Goal: Task Accomplishment & Management: Manage account settings

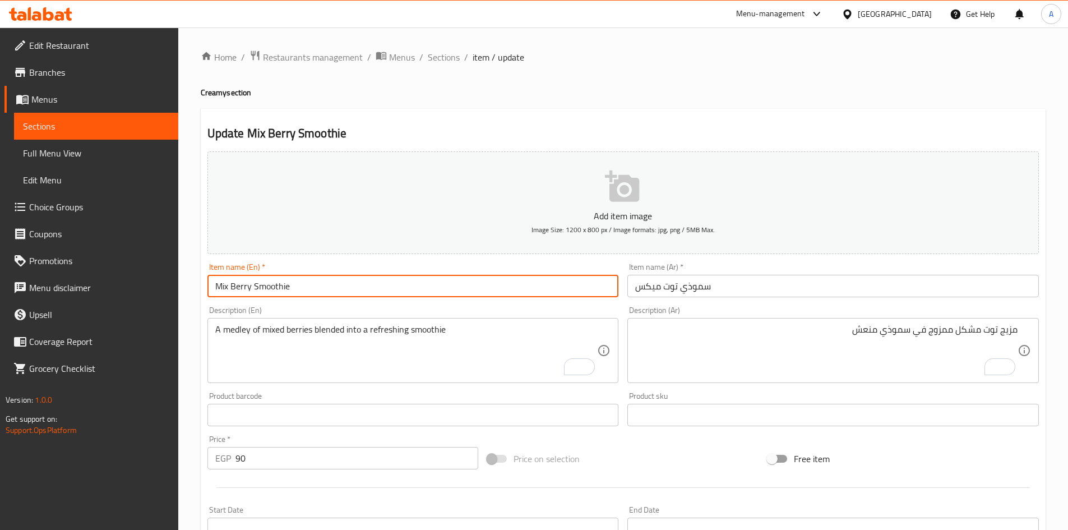
click at [442, 292] on input "Mix Berry Smoothie" at bounding box center [413, 286] width 412 height 22
click at [445, 55] on span "Sections" at bounding box center [444, 56] width 32 height 13
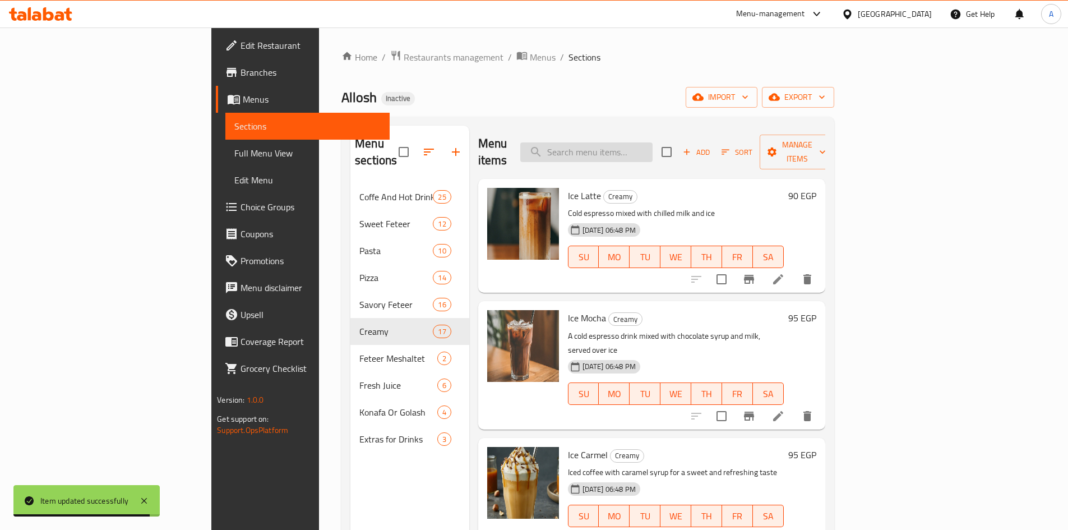
drag, startPoint x: 647, startPoint y: 133, endPoint x: 647, endPoint y: 141, distance: 7.9
click at [647, 140] on div "Menu items Add Sort Manage items" at bounding box center [651, 152] width 347 height 53
click at [648, 142] on input "search" at bounding box center [586, 152] width 132 height 20
paste input "Lutas Frappe"
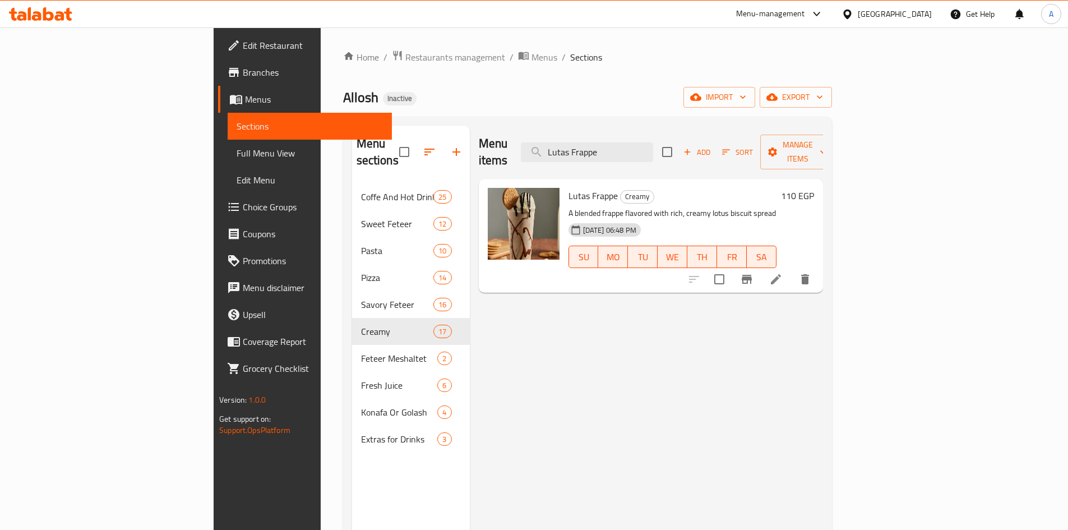
type input "Lutas Frappe"
click at [792, 270] on li at bounding box center [775, 279] width 31 height 20
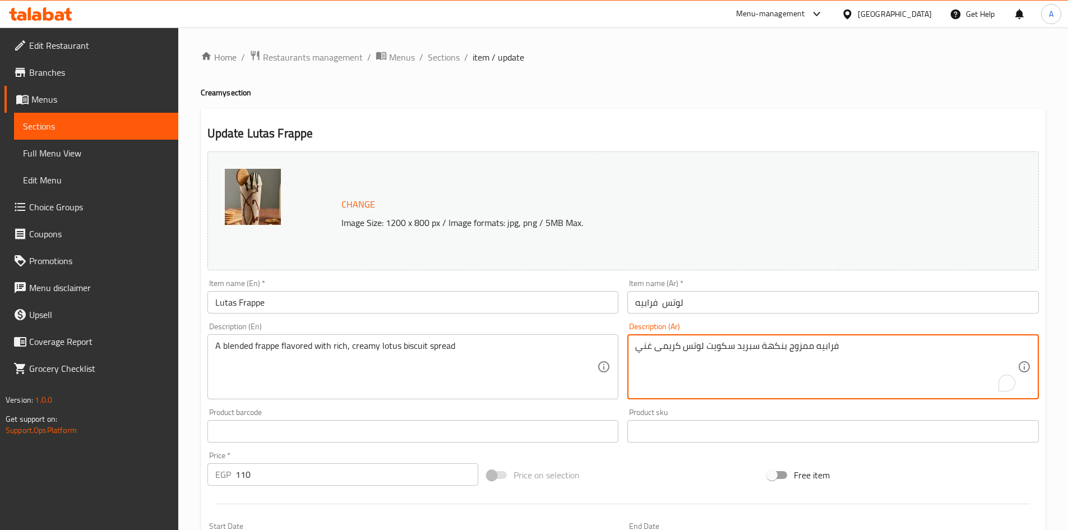
type textarea "فرابيه ممزوج بنكهة سبريد سكويت لوتس كريمى غني"
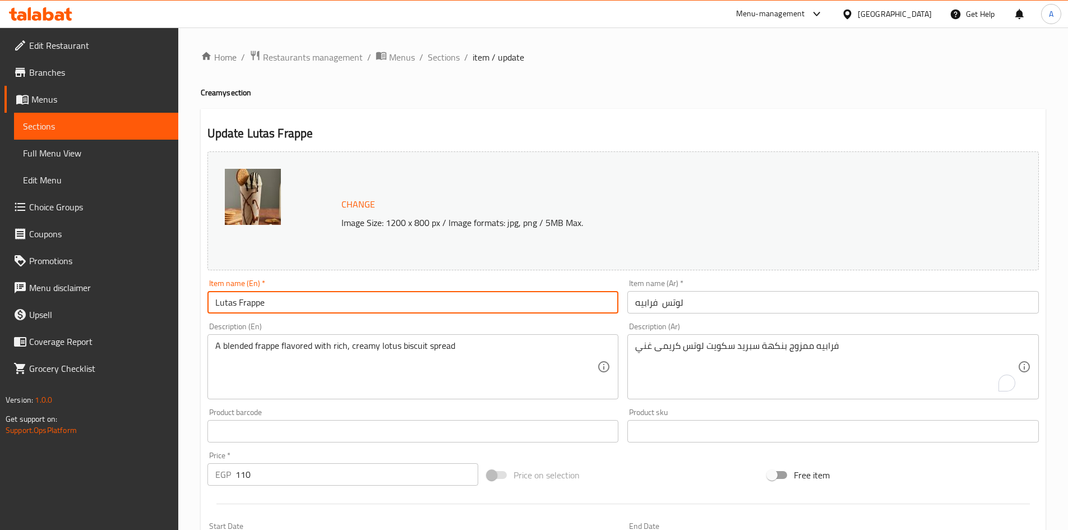
click at [587, 302] on input "Lutas Frappe" at bounding box center [413, 302] width 412 height 22
click at [444, 55] on span "Sections" at bounding box center [444, 56] width 32 height 13
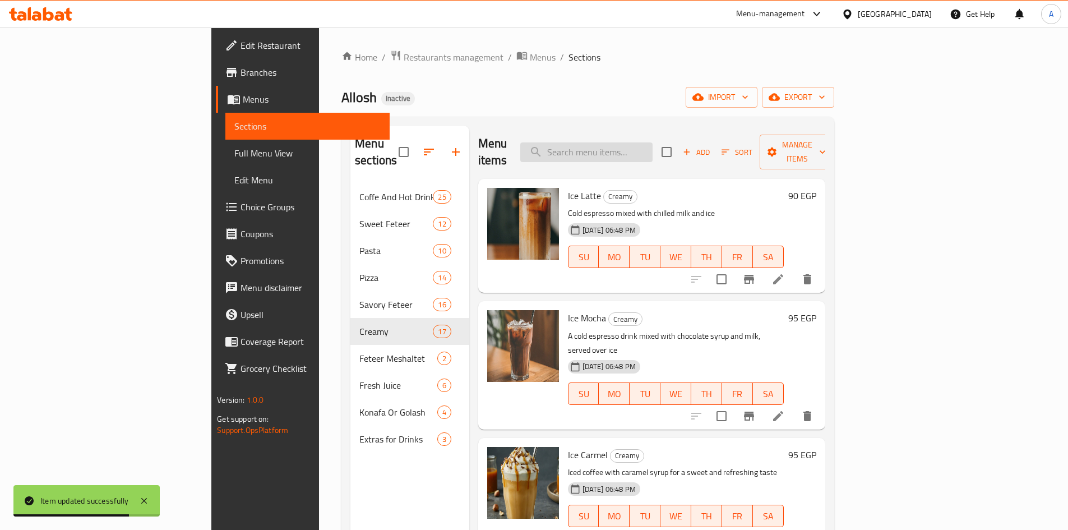
click at [647, 144] on input "search" at bounding box center [586, 152] width 132 height 20
paste input "Strawberry Smoothie"
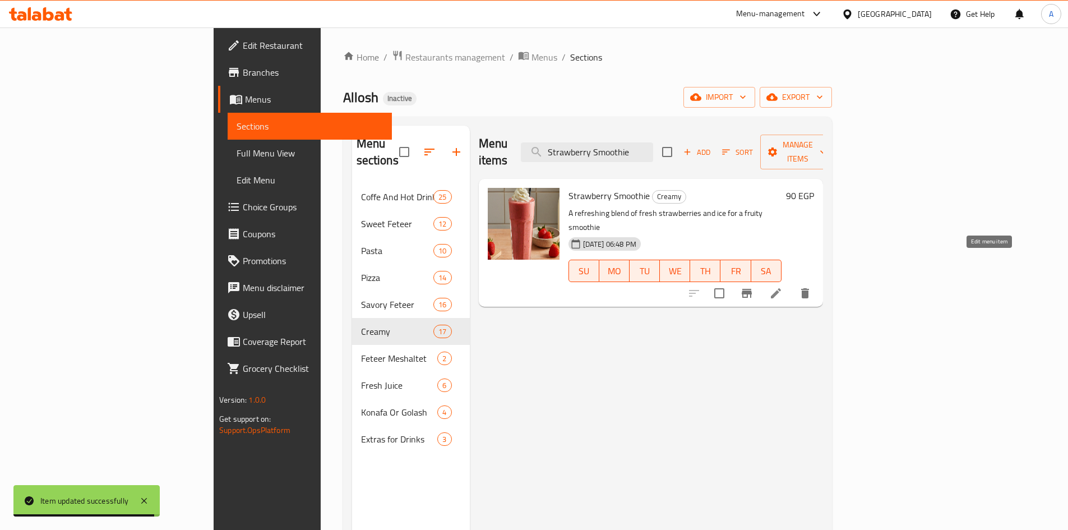
type input "Strawberry Smoothie"
click at [783, 287] on icon at bounding box center [775, 293] width 13 height 13
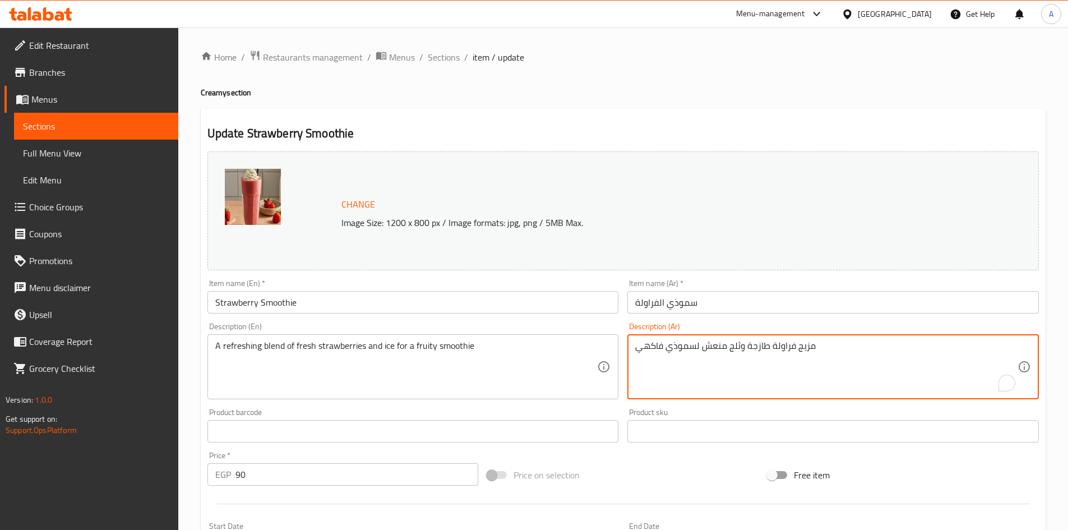
click at [714, 353] on textarea "مزيج فراولة طازجة وثلج منعش لسموذي فاكهي" at bounding box center [826, 366] width 382 height 53
paste textarea "نعش"
click at [701, 349] on textarea "مزيج منعش من فراولة طازجة وثلج لسموذي فاكهي" at bounding box center [826, 366] width 382 height 53
type textarea "مزيج منعش من فراولة طازجة وثلج، لسموذي فاكهي"
click at [446, 301] on input "Strawberry Smoothie" at bounding box center [413, 302] width 412 height 22
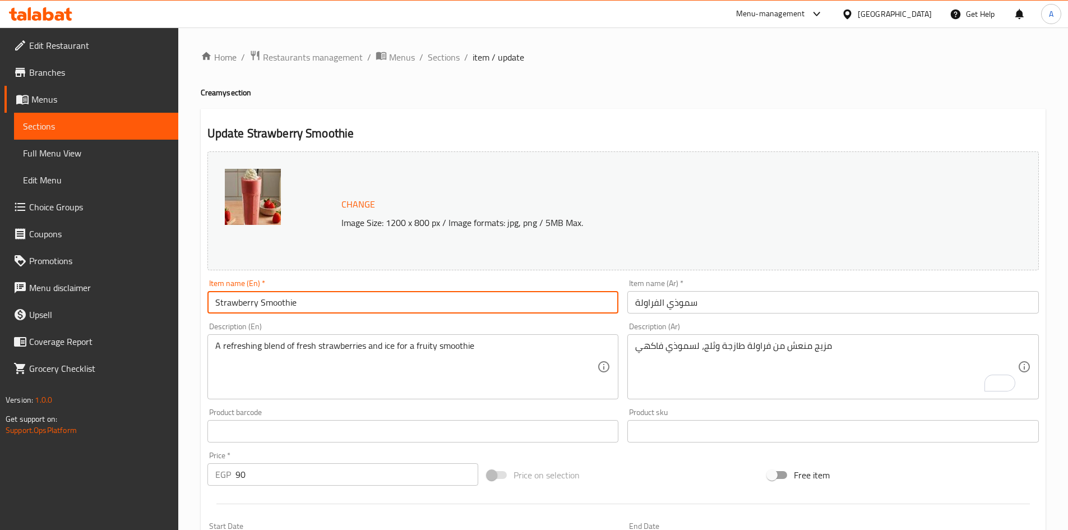
drag, startPoint x: 435, startPoint y: 56, endPoint x: 515, endPoint y: 2, distance: 96.6
click at [435, 57] on span "Sections" at bounding box center [444, 56] width 32 height 13
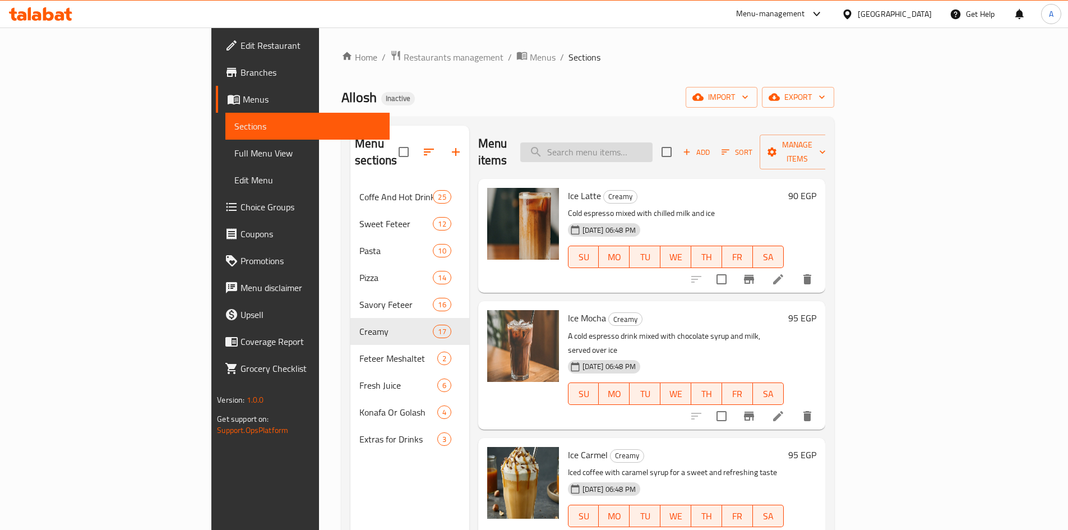
click at [653, 142] on input "search" at bounding box center [586, 152] width 132 height 20
paste input "Passion Fruit Smoothie"
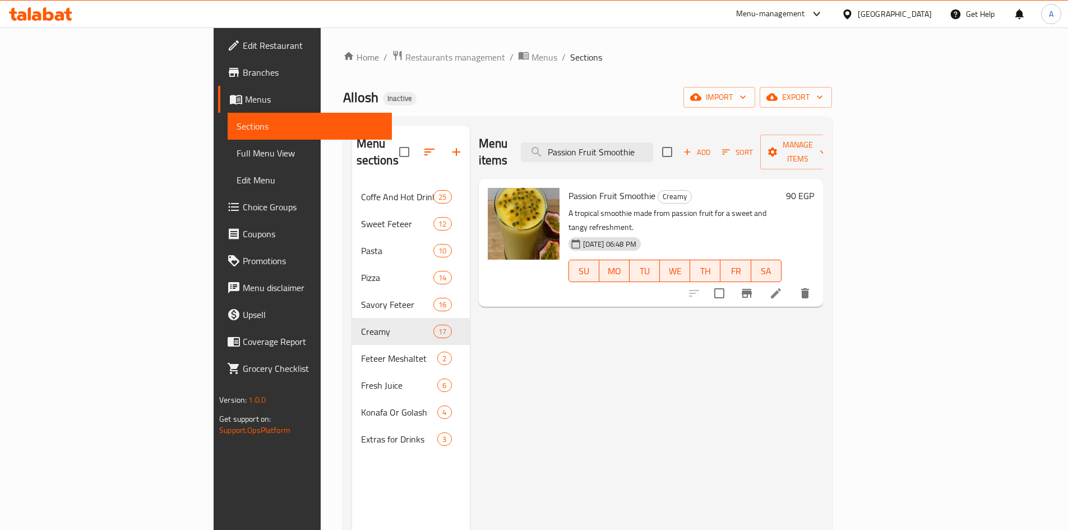
type input "Passion Fruit Smoothie"
click at [792, 283] on li at bounding box center [775, 293] width 31 height 20
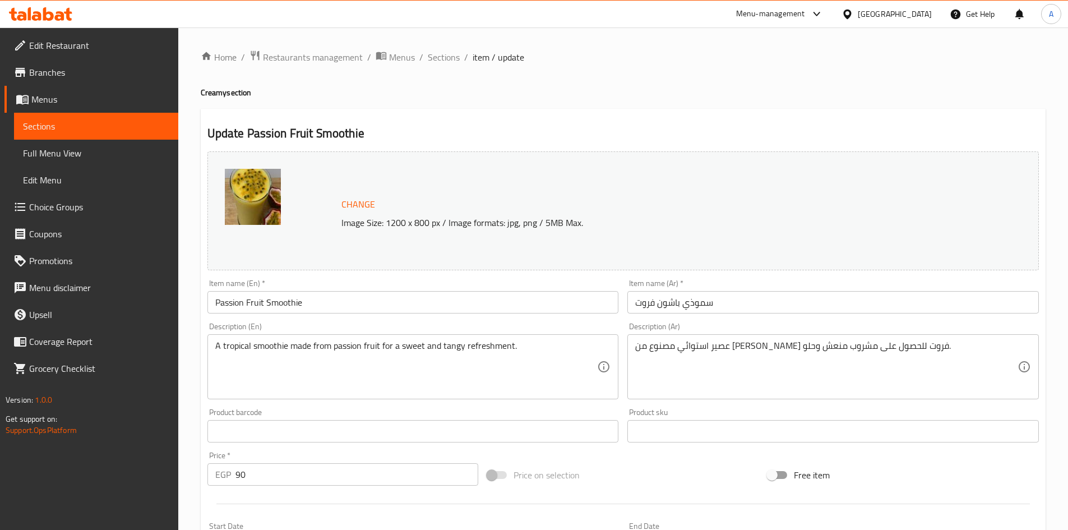
click at [695, 303] on input "سموذي باشون فروت" at bounding box center [834, 302] width 412 height 22
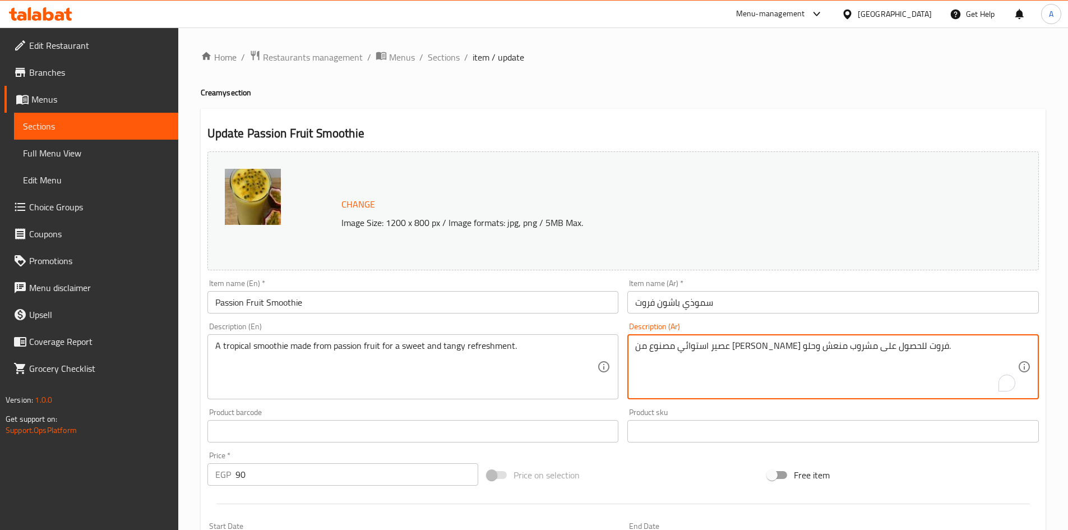
click at [887, 348] on textarea "عصير استوائي مصنوع من [PERSON_NAME] فروت للحصول على مشروب منعش وحلو." at bounding box center [826, 366] width 382 height 53
paste textarea "موذي"
type textarea "سموذي استوائي مصنوع من باشن فروت للحصول على مشروب منعش وحلو."
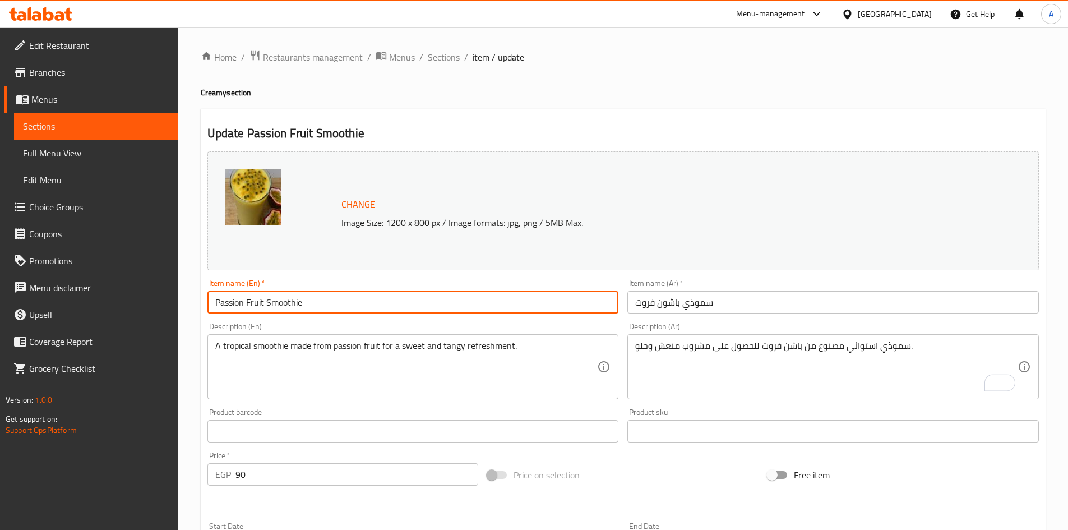
click at [542, 303] on input "Passion Fruit Smoothie" at bounding box center [413, 302] width 412 height 22
click at [235, 305] on input "Passion Fruit Smoothie" at bounding box center [413, 302] width 412 height 22
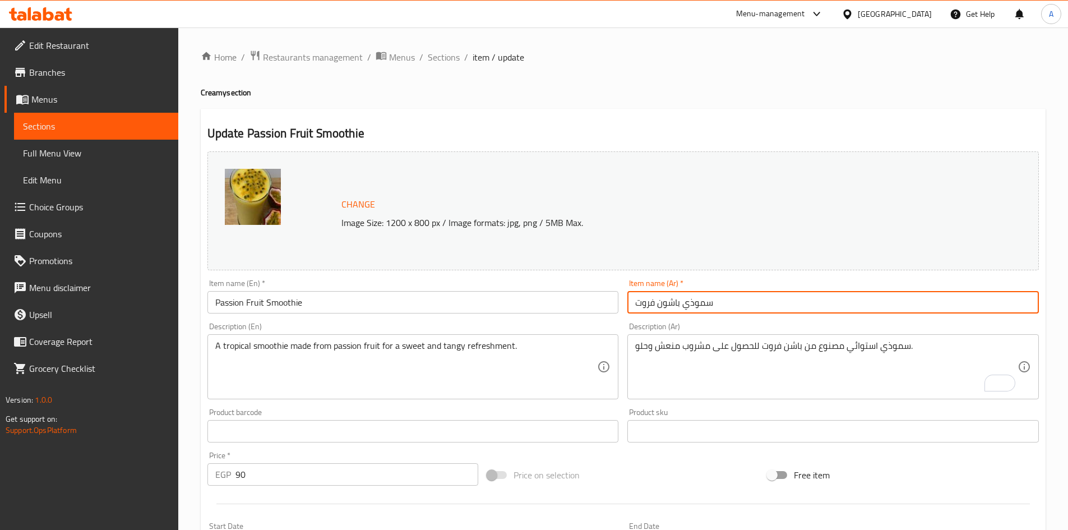
click at [671, 303] on input "سموذي باشون فروت" at bounding box center [834, 302] width 412 height 22
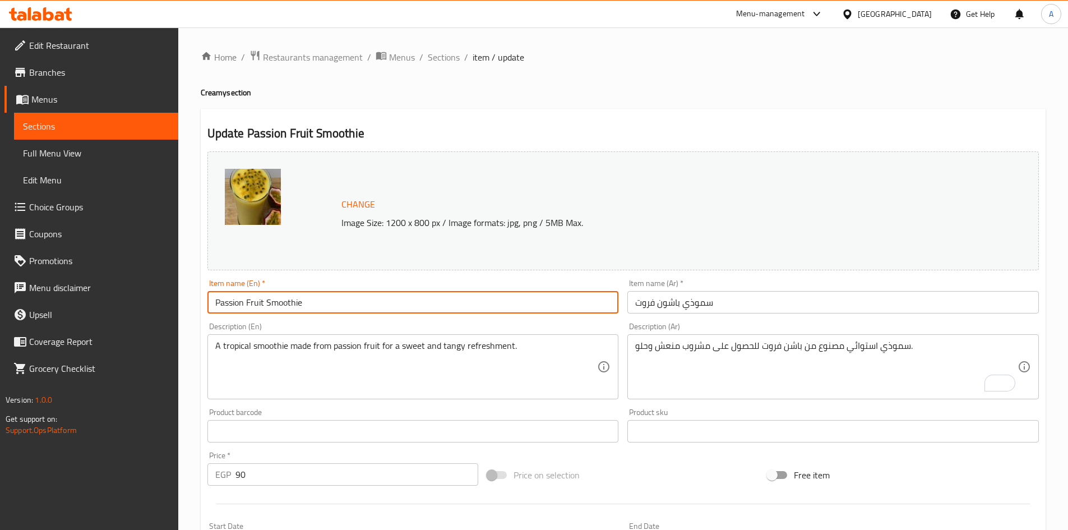
click at [337, 304] on input "Passion Fruit Smoothie" at bounding box center [413, 302] width 412 height 22
click at [513, 302] on input "Passion Fruit Smoothie" at bounding box center [413, 302] width 412 height 22
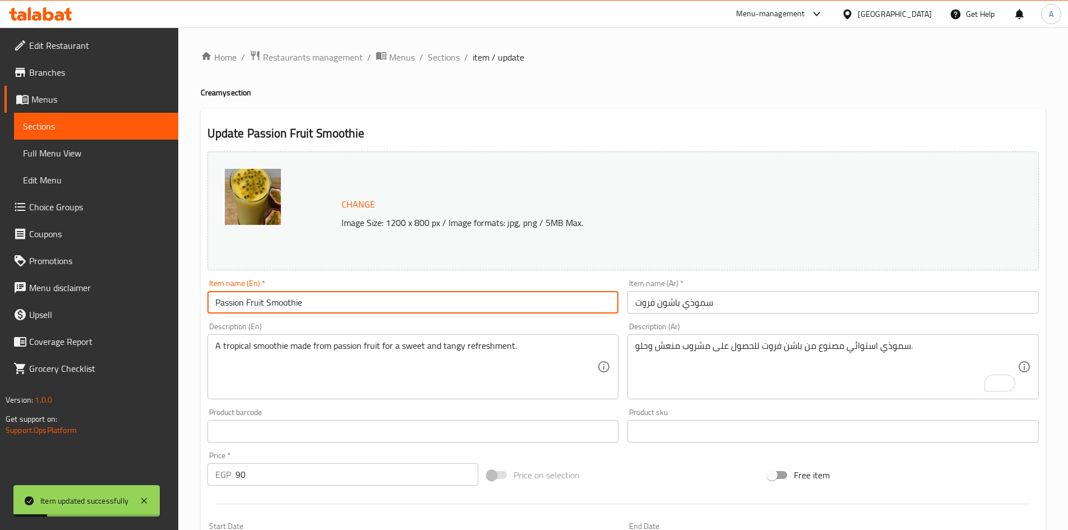
click at [432, 56] on span "Sections" at bounding box center [444, 56] width 32 height 13
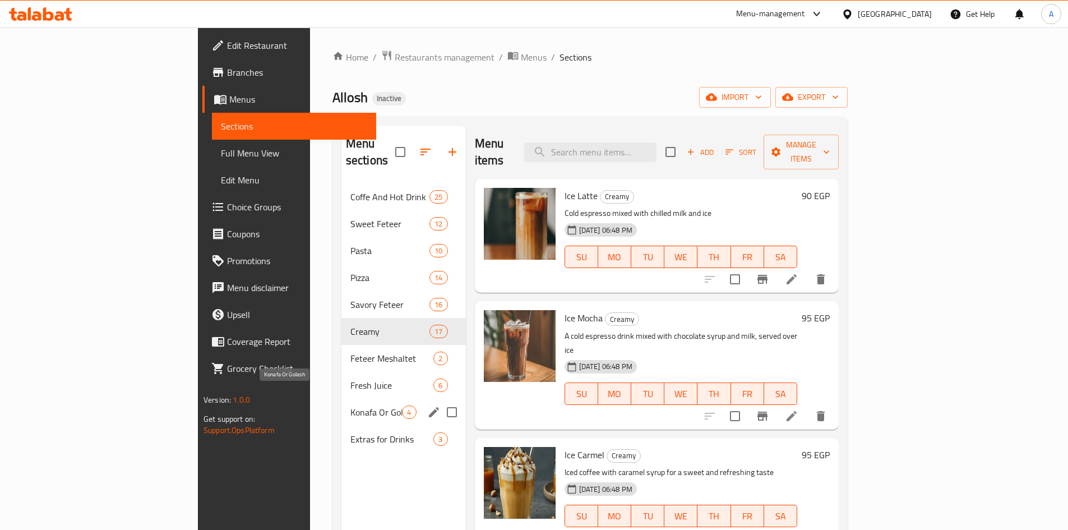
click at [350, 405] on span "Konafa Or Golash" at bounding box center [376, 411] width 52 height 13
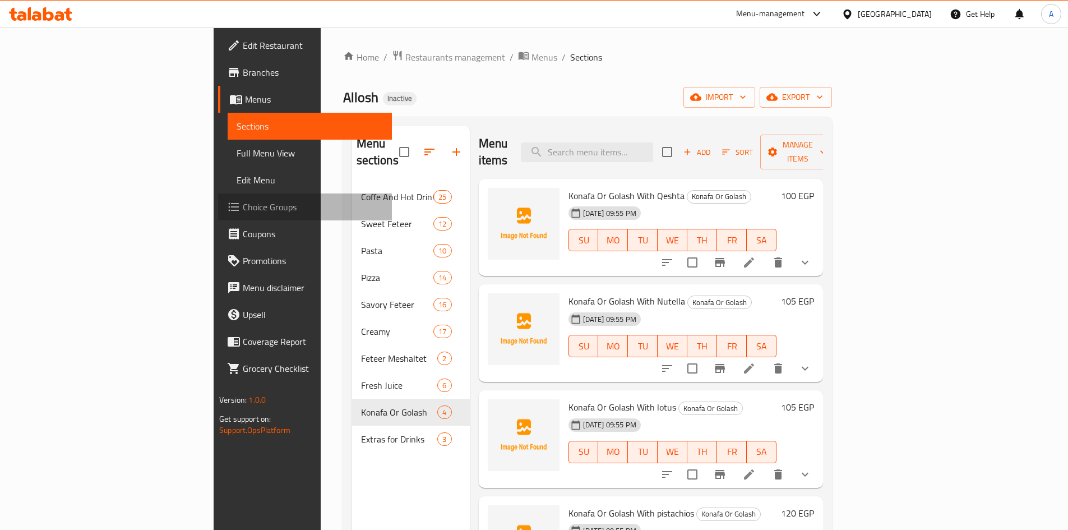
click at [243, 205] on span "Choice Groups" at bounding box center [313, 206] width 140 height 13
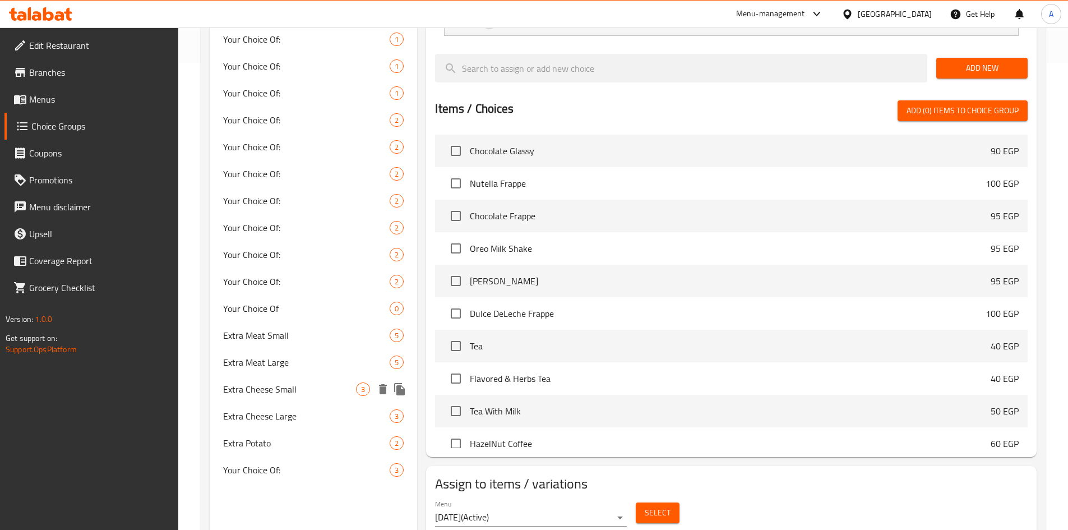
scroll to position [477, 0]
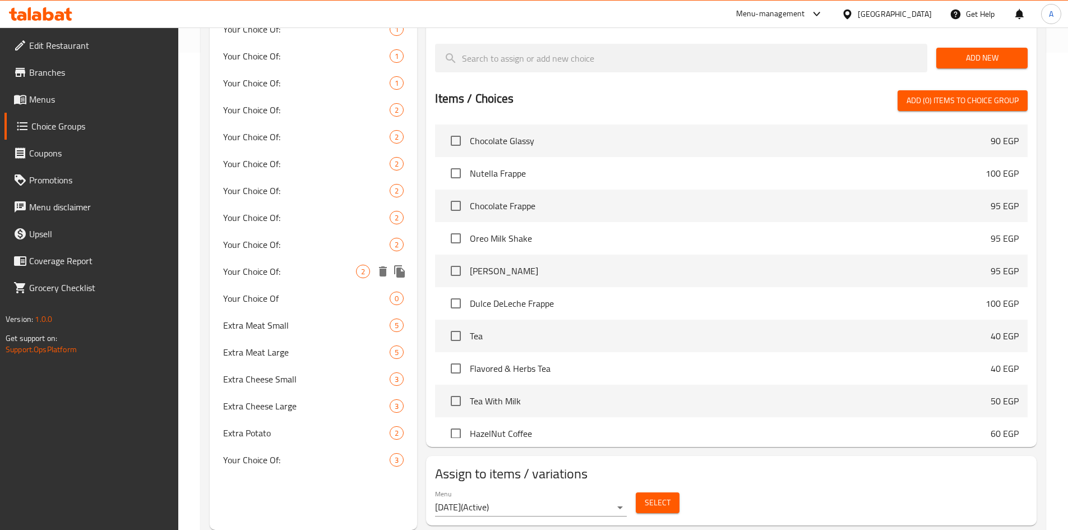
click at [265, 275] on span "Your Choice Of:" at bounding box center [289, 271] width 133 height 13
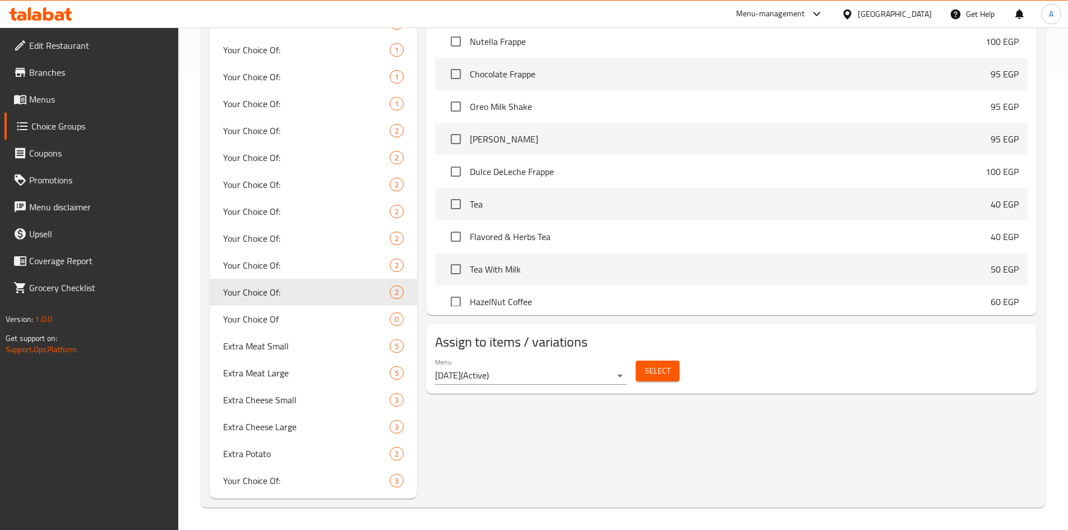
type input "Your Choice Of:"
type input "إختيارك من:"
type input "1"
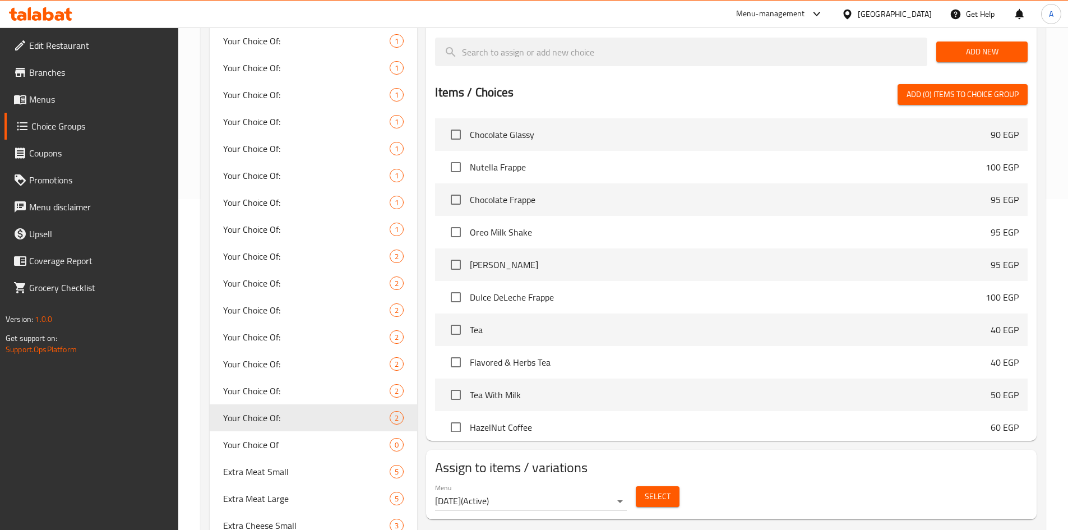
scroll to position [456, 0]
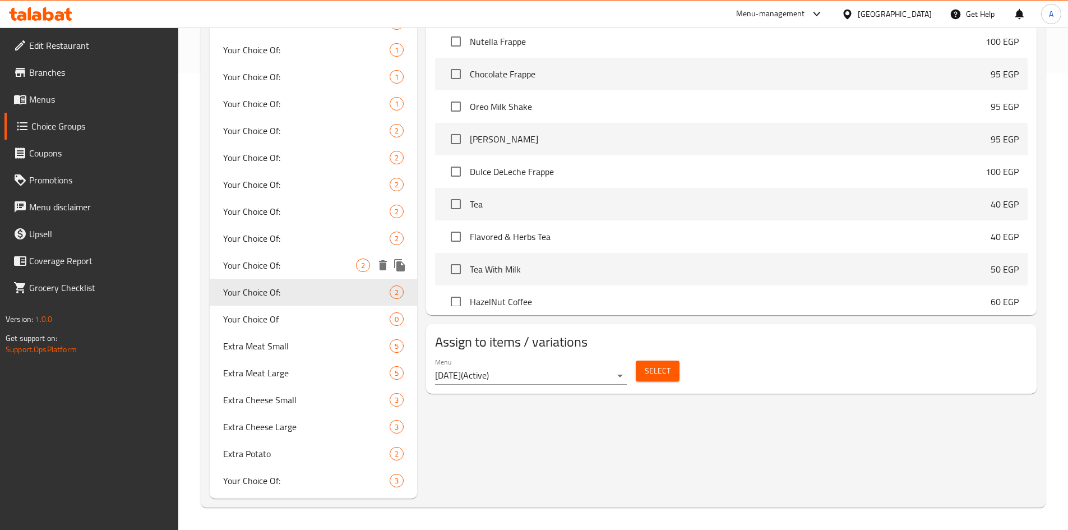
drag, startPoint x: 251, startPoint y: 261, endPoint x: 268, endPoint y: 264, distance: 17.6
click at [251, 261] on span "Your Choice Of:" at bounding box center [289, 265] width 133 height 13
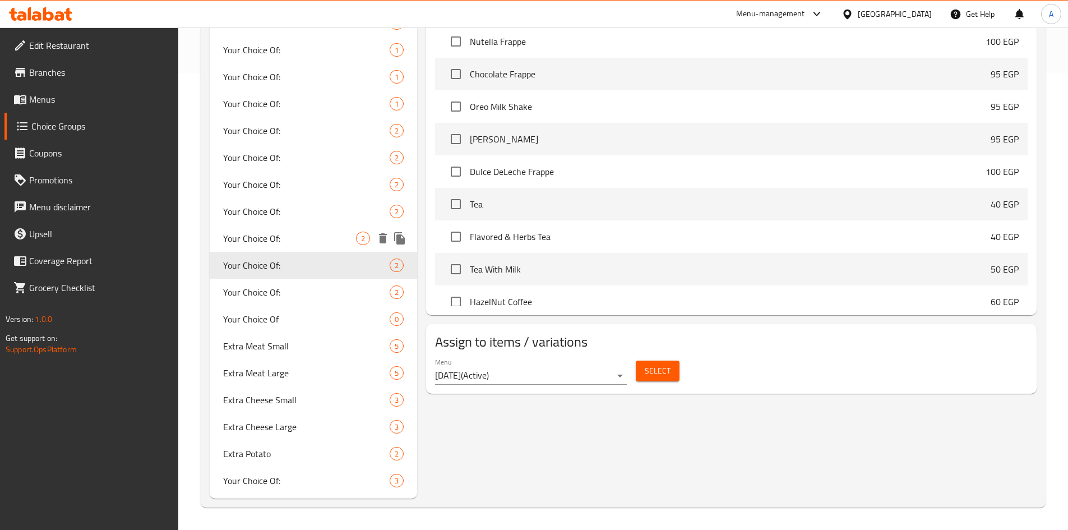
click at [276, 242] on span "Your Choice Of:" at bounding box center [289, 238] width 133 height 13
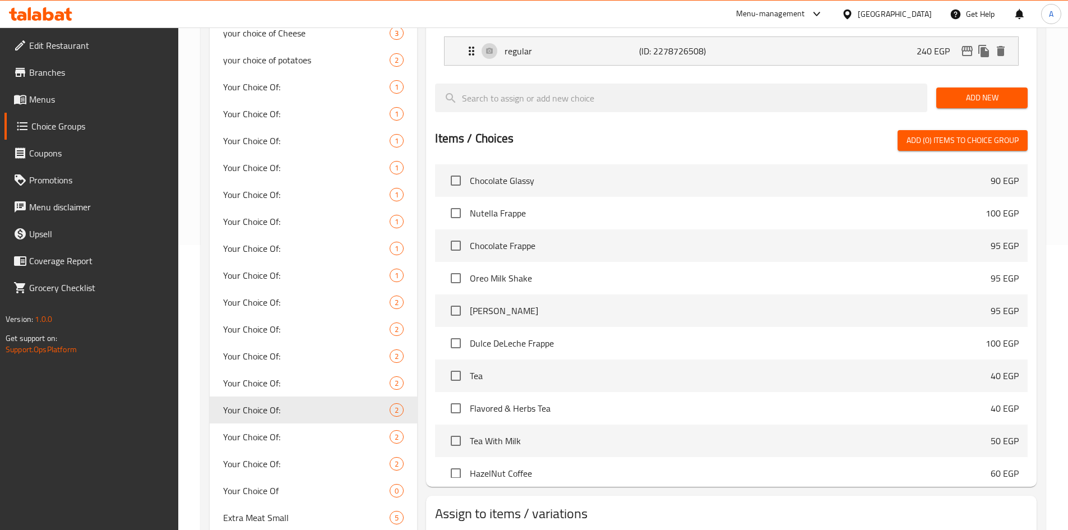
scroll to position [288, 0]
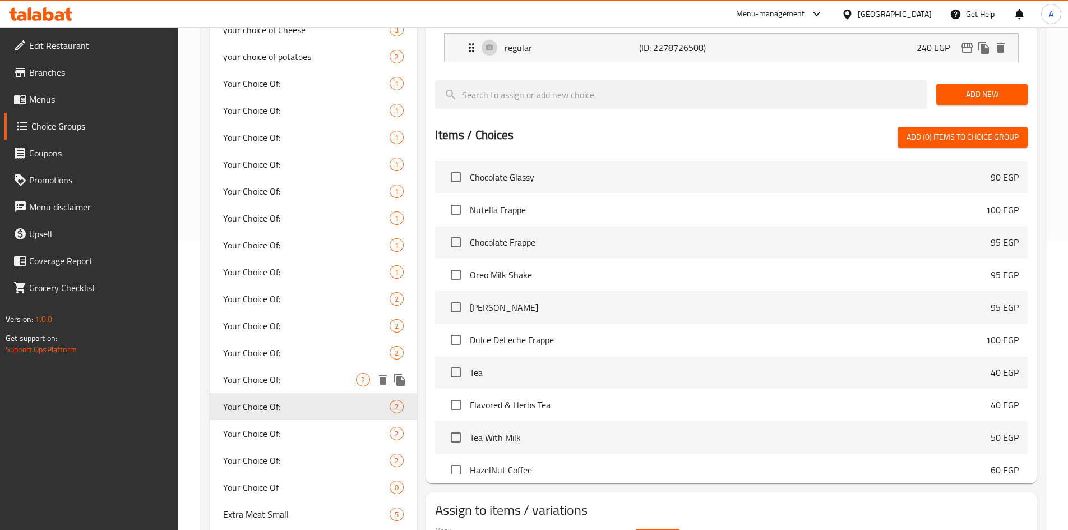
click at [259, 377] on span "Your Choice Of:" at bounding box center [289, 379] width 133 height 13
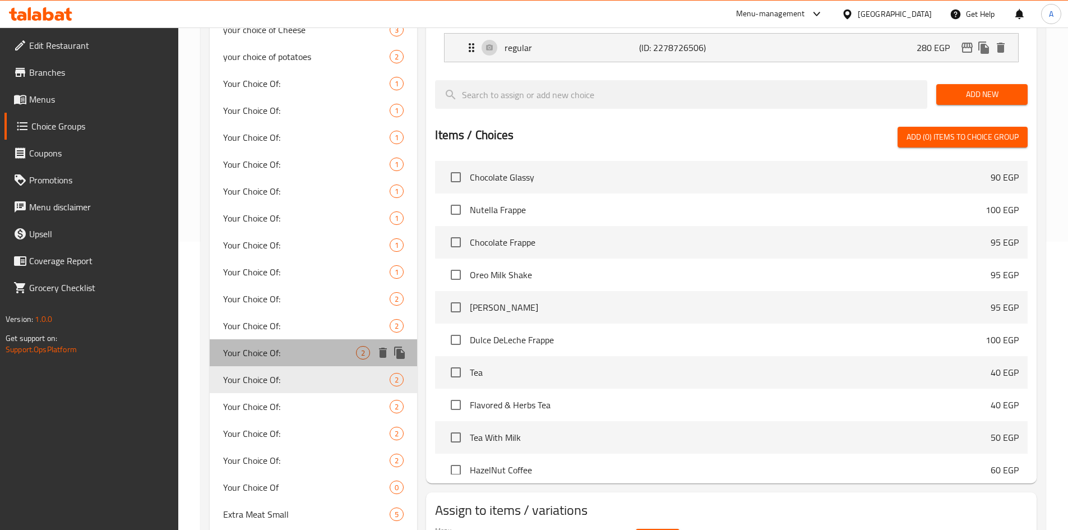
click at [271, 350] on span "Your Choice Of:" at bounding box center [289, 352] width 133 height 13
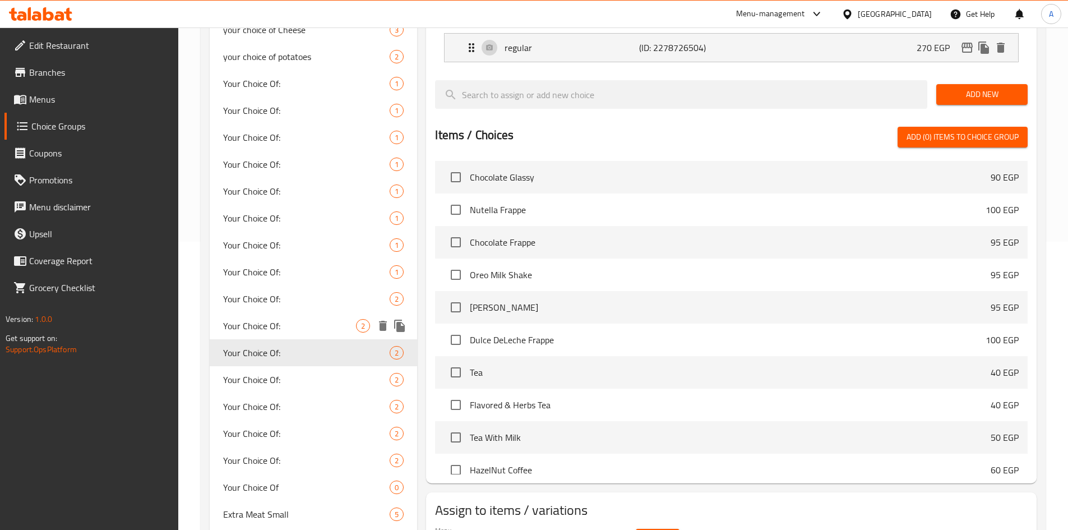
click at [289, 324] on span "Your Choice Of:" at bounding box center [289, 325] width 133 height 13
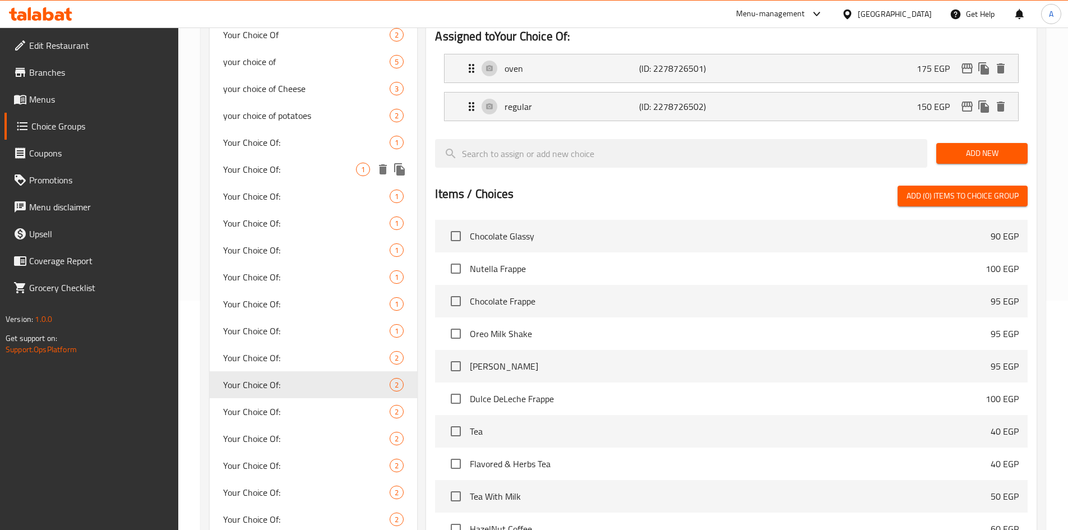
scroll to position [232, 0]
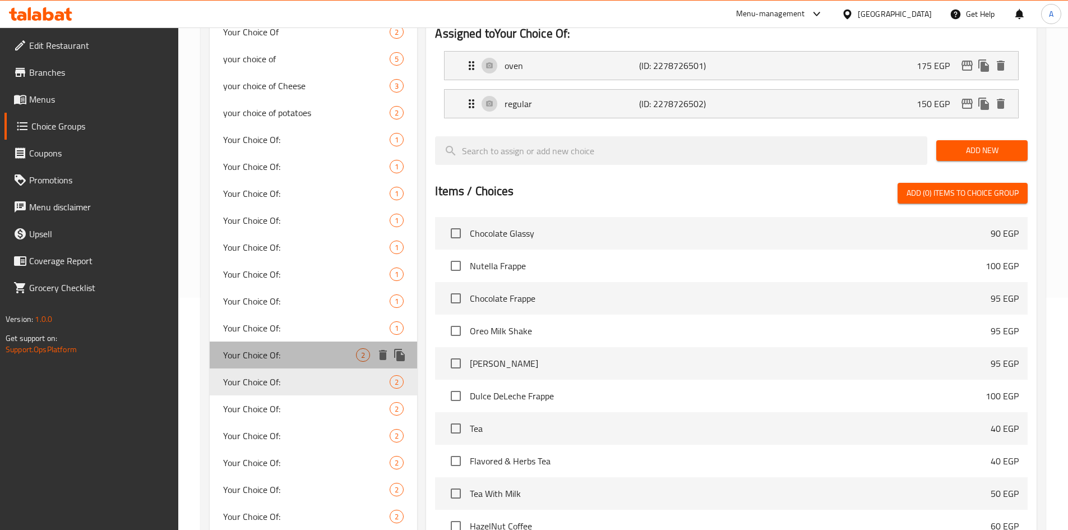
click at [285, 350] on span "Your Choice Of:" at bounding box center [289, 354] width 133 height 13
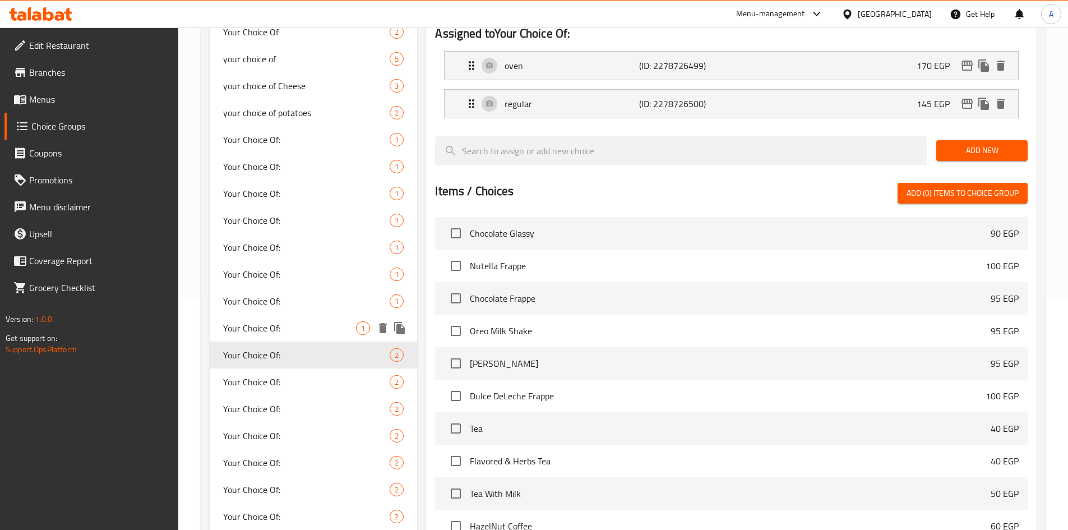
click at [285, 329] on span "Your Choice Of:" at bounding box center [289, 327] width 133 height 13
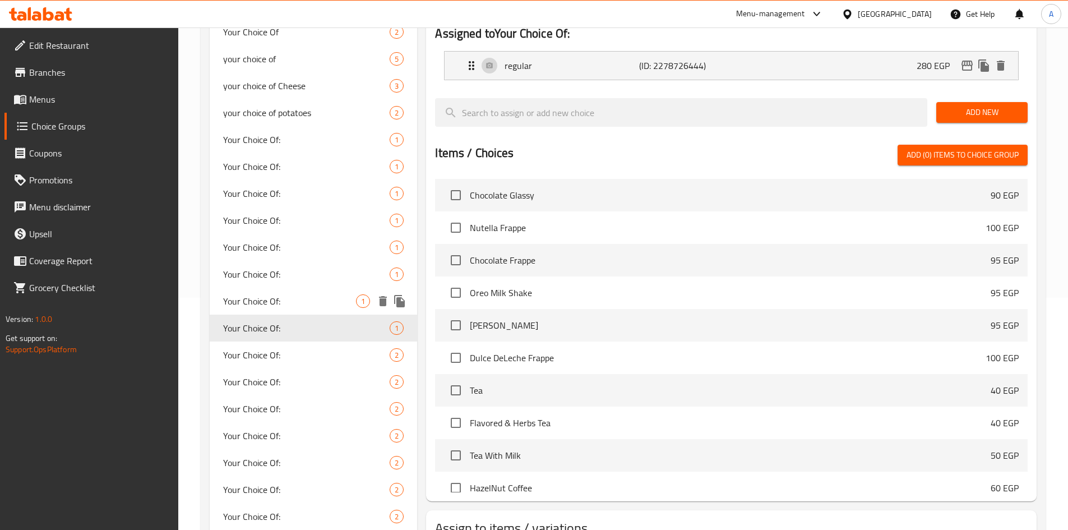
click at [273, 299] on span "Your Choice Of:" at bounding box center [289, 300] width 133 height 13
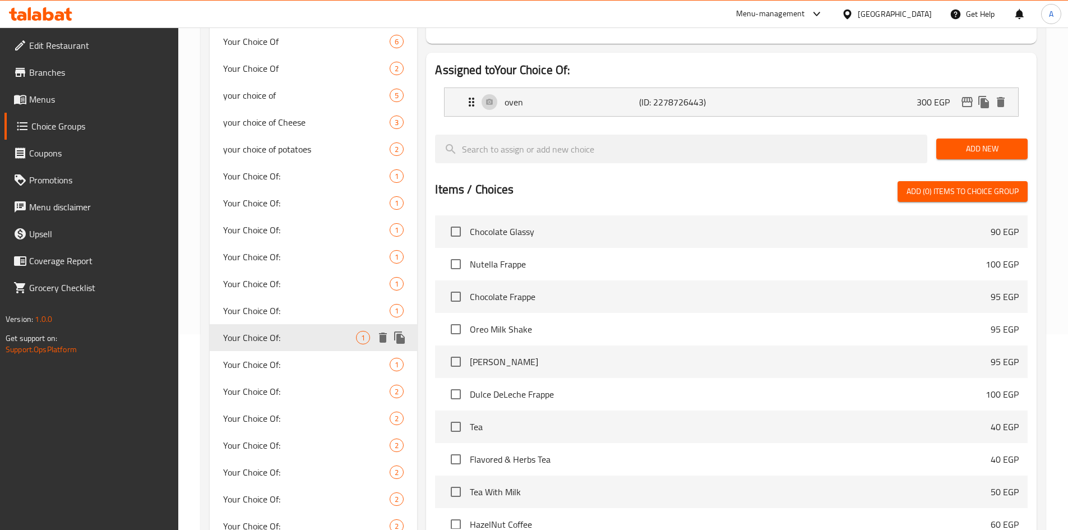
scroll to position [176, 0]
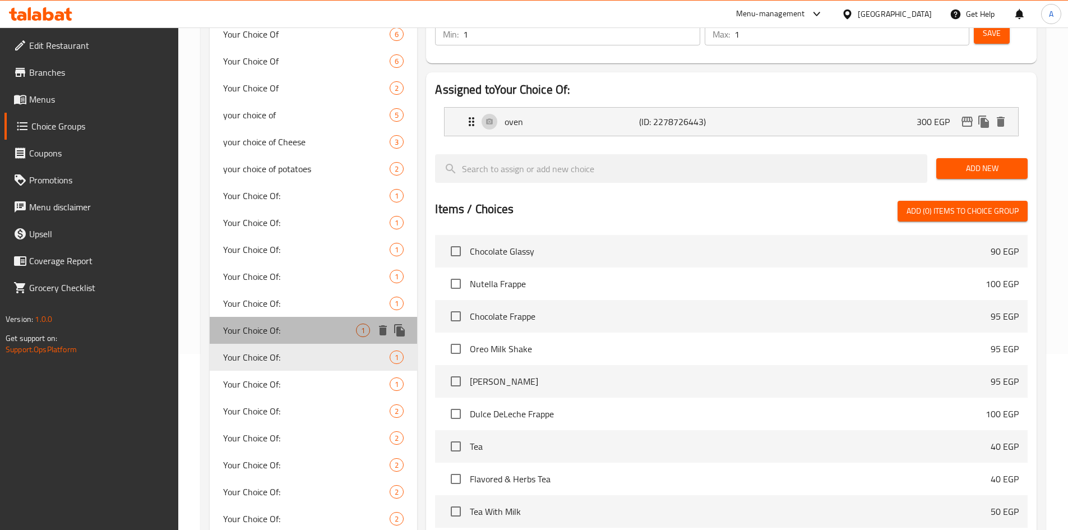
click at [284, 334] on span "Your Choice Of:" at bounding box center [289, 330] width 133 height 13
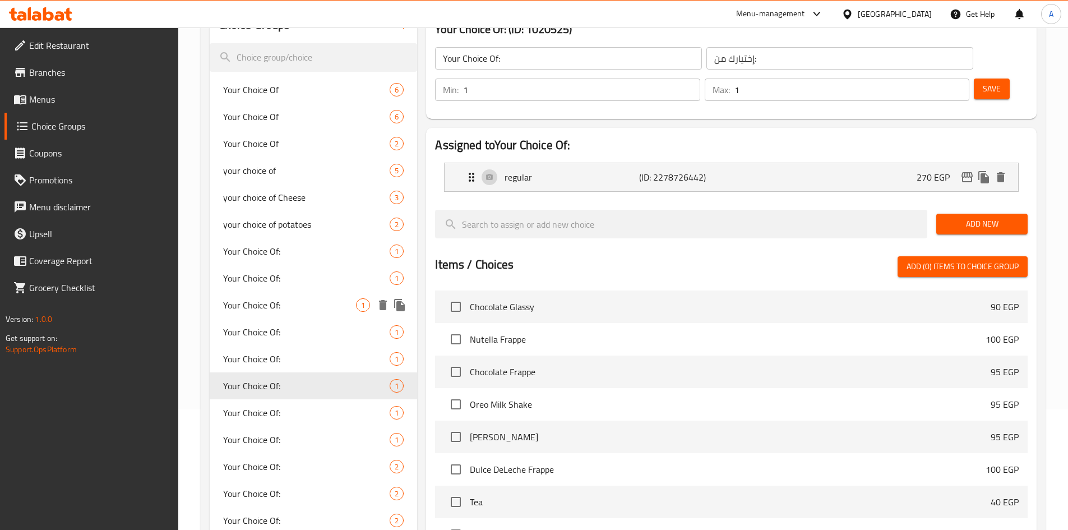
scroll to position [120, 0]
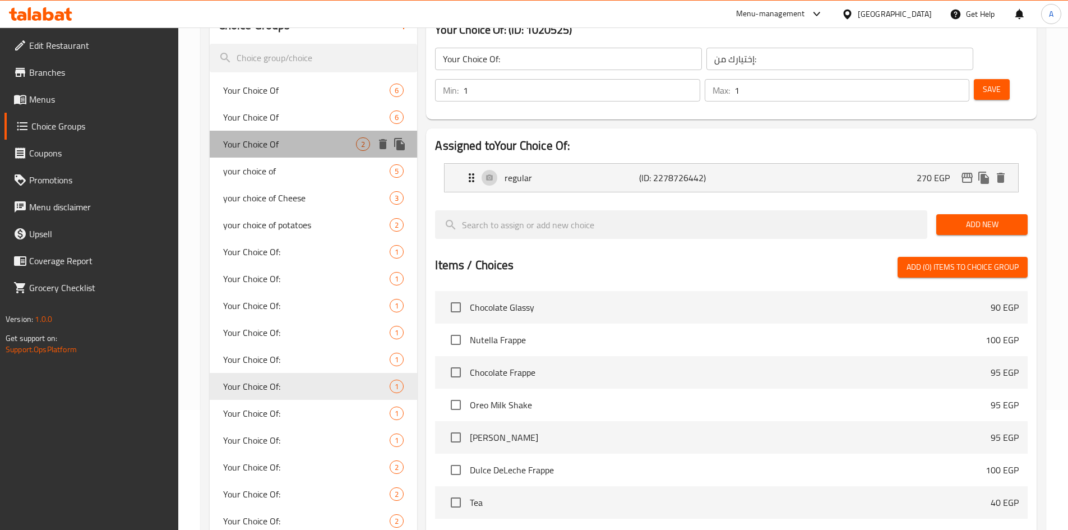
click at [259, 144] on span "Your Choice Of" at bounding box center [289, 143] width 133 height 13
type input "Your Choice Of"
type input "اختيارك من"
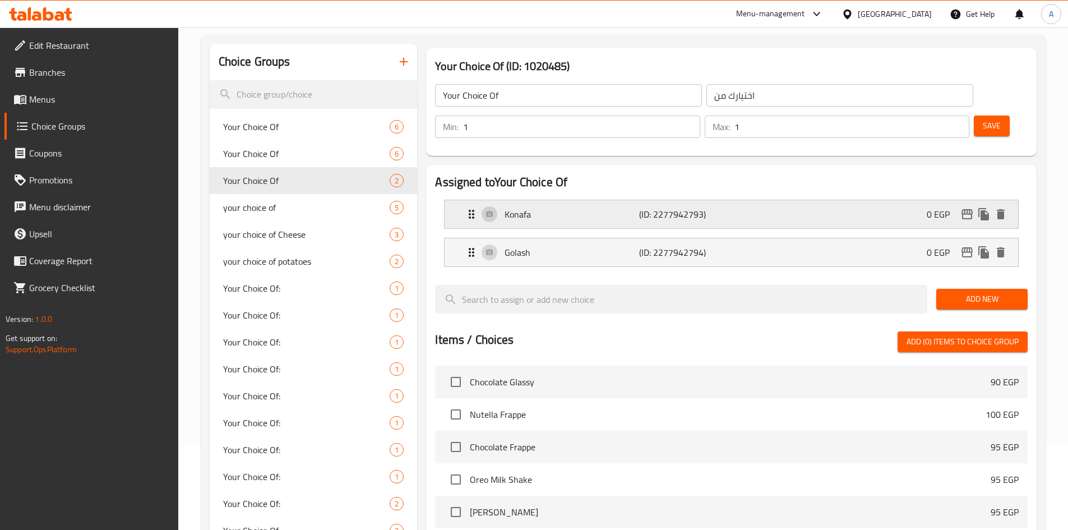
scroll to position [64, 0]
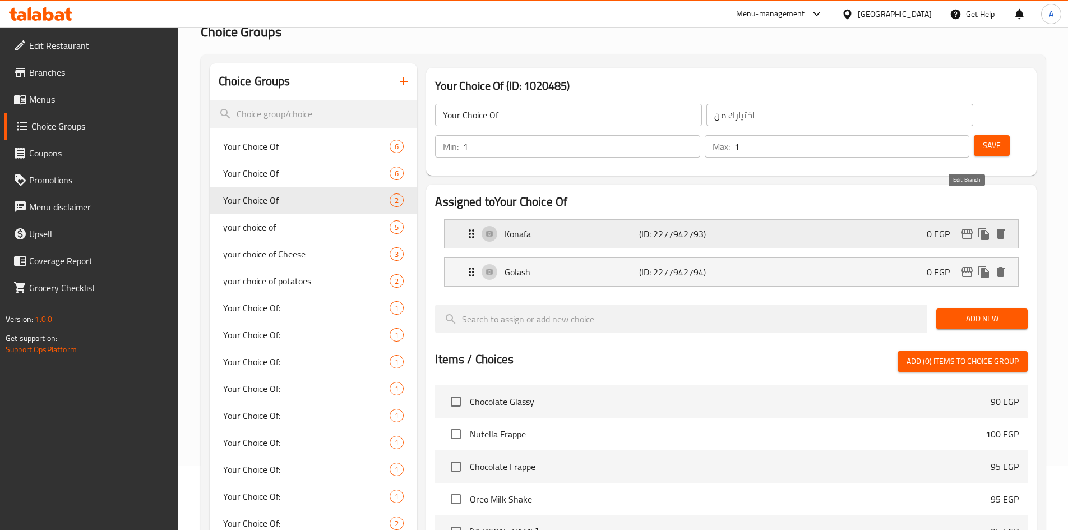
click at [970, 227] on icon "edit" at bounding box center [967, 233] width 13 height 13
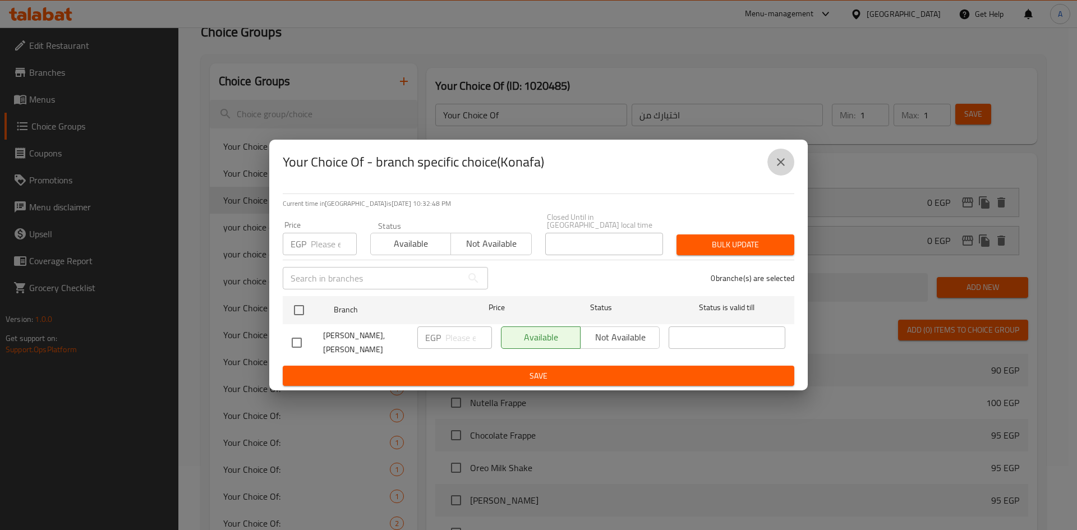
click at [778, 169] on icon "close" at bounding box center [780, 161] width 13 height 13
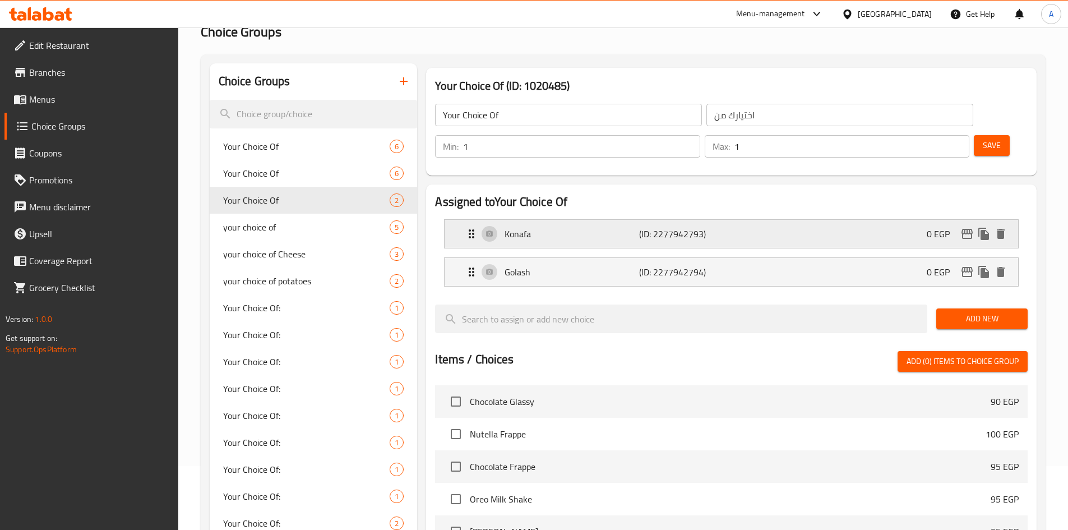
click at [842, 220] on div "Konafa (ID: 2277942793) 0 EGP" at bounding box center [735, 234] width 540 height 28
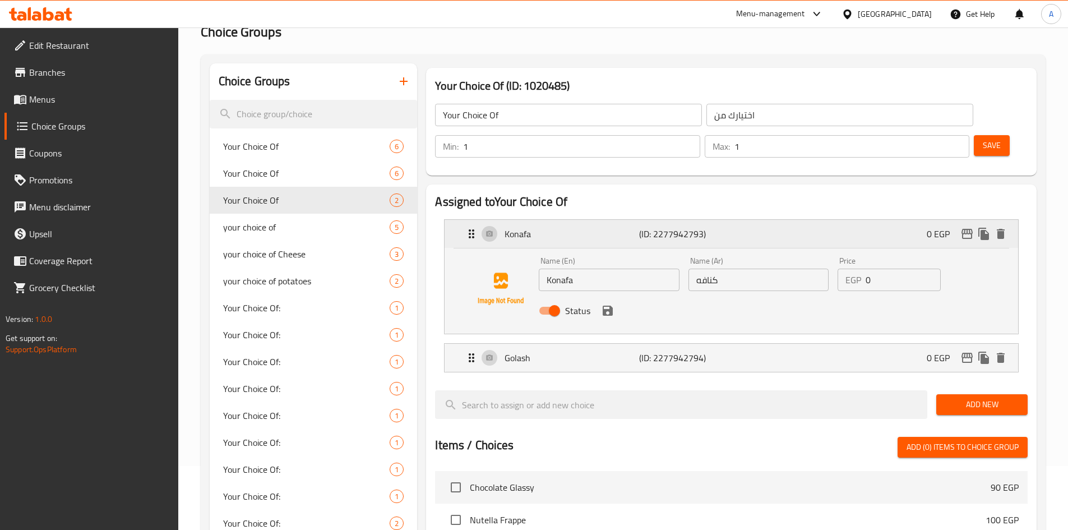
click at [842, 220] on div "Konafa (ID: 2277942793) 0 EGP" at bounding box center [735, 234] width 540 height 28
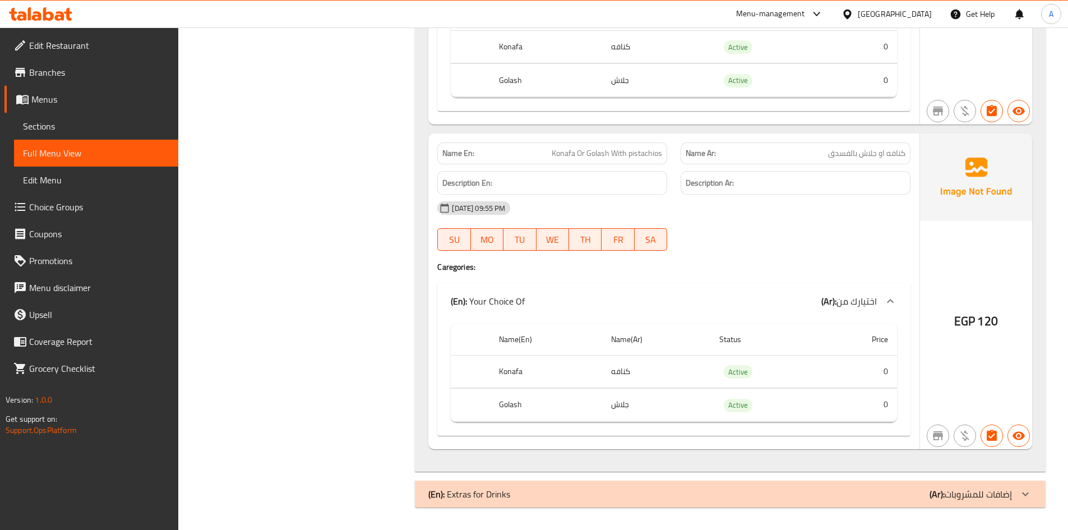
drag, startPoint x: 356, startPoint y: 146, endPoint x: 286, endPoint y: 136, distance: 70.2
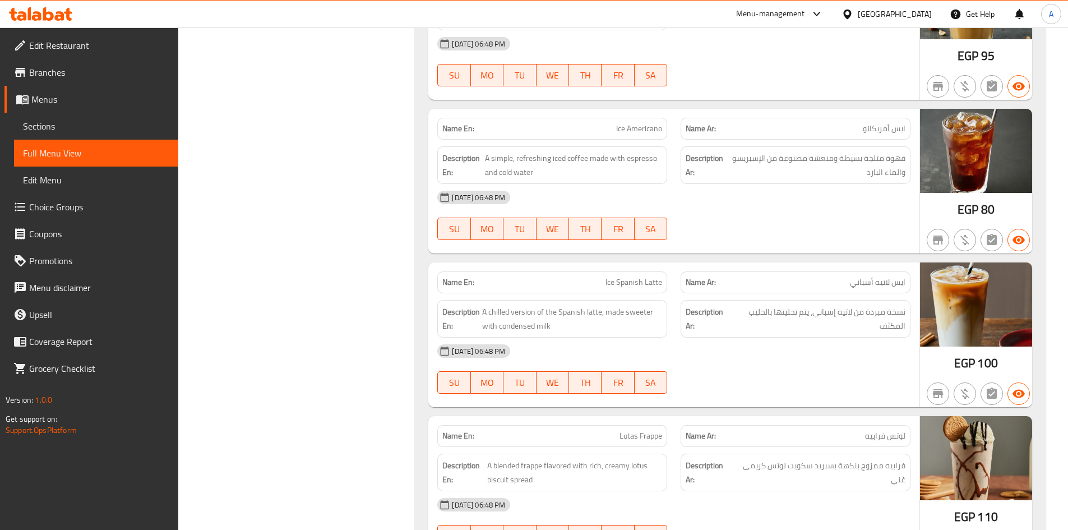
scroll to position [785, 0]
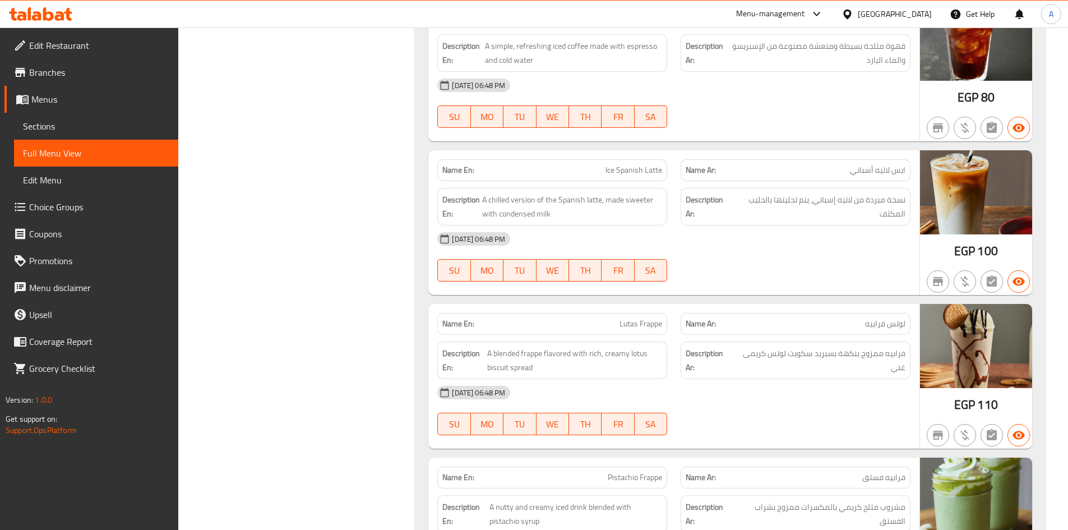
click at [643, 325] on span "Lutas Frappe" at bounding box center [641, 324] width 43 height 12
copy span "Lutas Frappe"
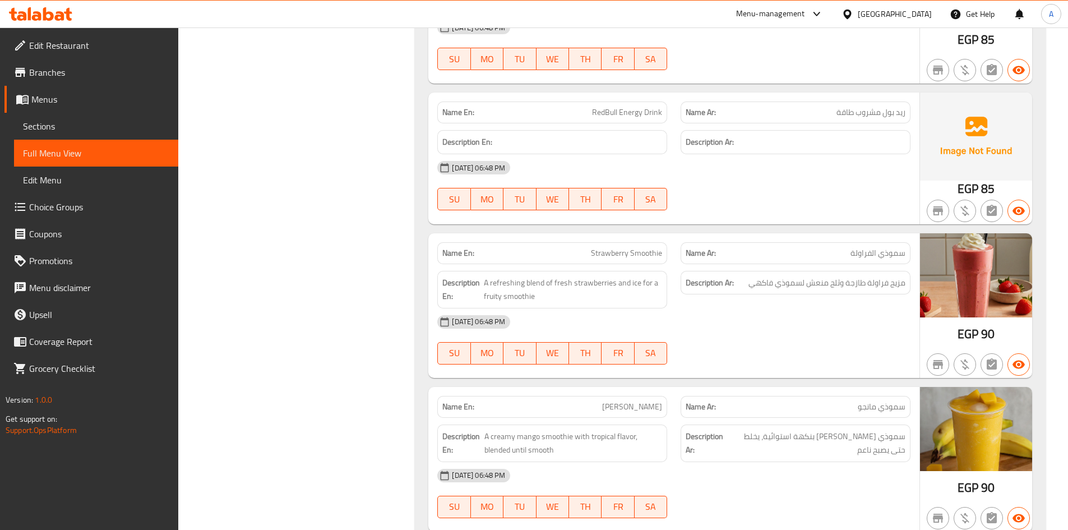
scroll to position [1458, 0]
click at [631, 249] on span "Strawberry Smoothie" at bounding box center [626, 253] width 71 height 12
copy span "Strawberry Smoothie"
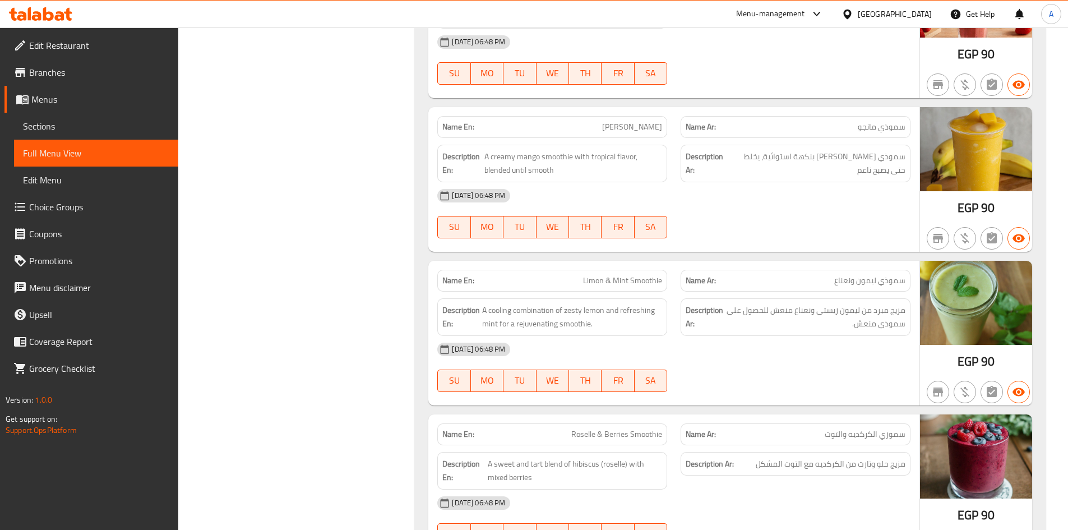
scroll to position [1738, 0]
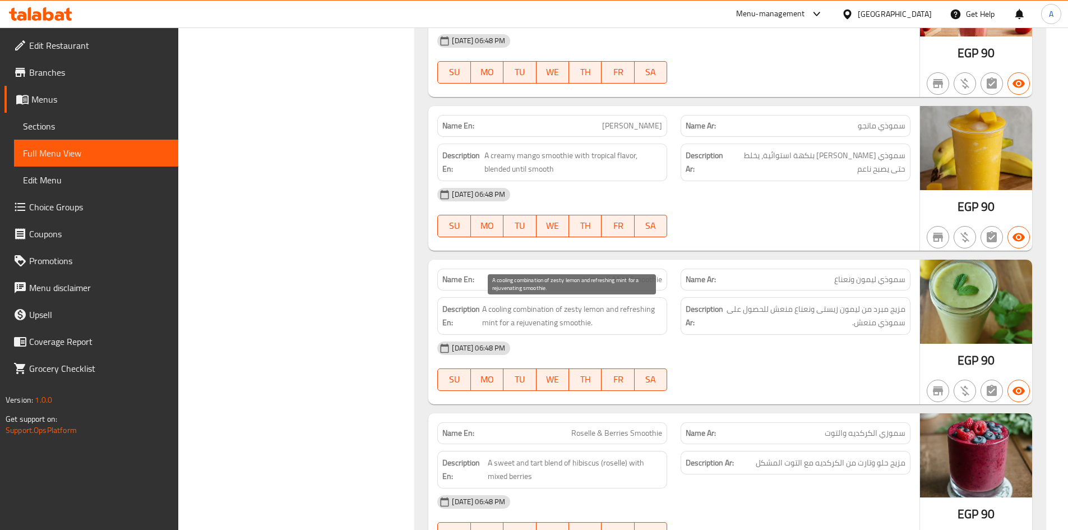
click at [576, 308] on span "A cooling combination of zesty lemon and refreshing mint for a rejuvenating smo…" at bounding box center [572, 315] width 180 height 27
copy span "zesty"
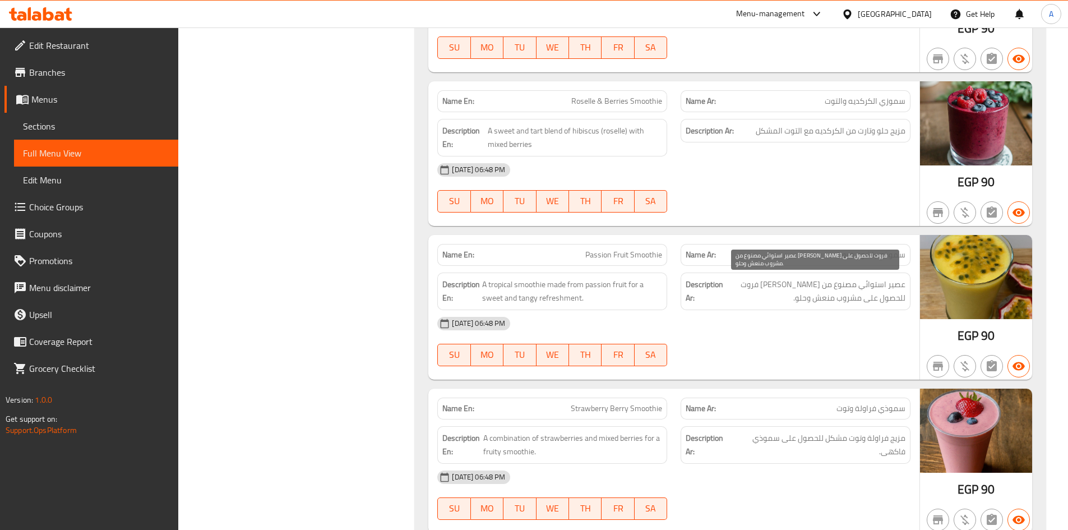
scroll to position [2075, 0]
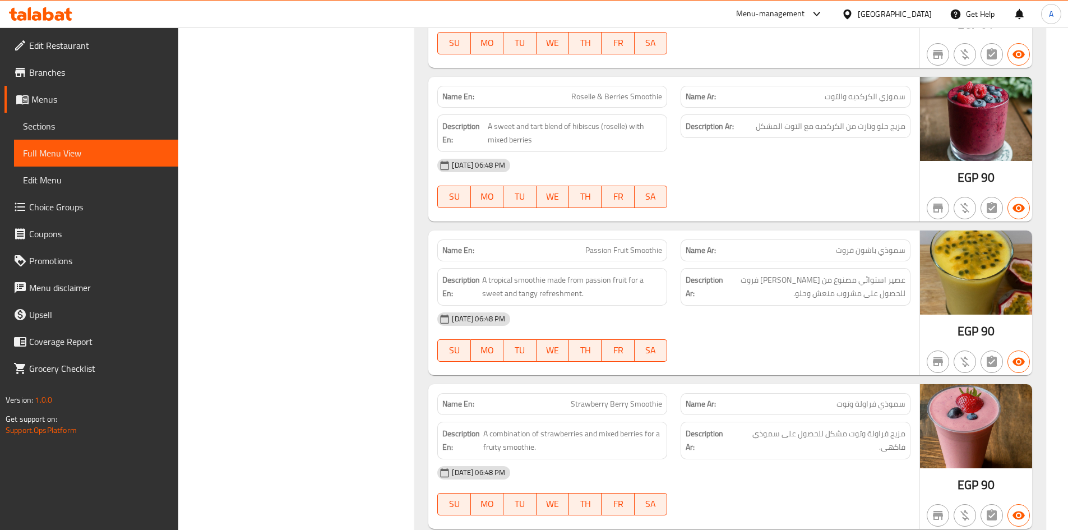
click at [621, 249] on span "Passion Fruit Smoothie" at bounding box center [623, 251] width 77 height 12
copy span "Passion Fruit Smoothie"
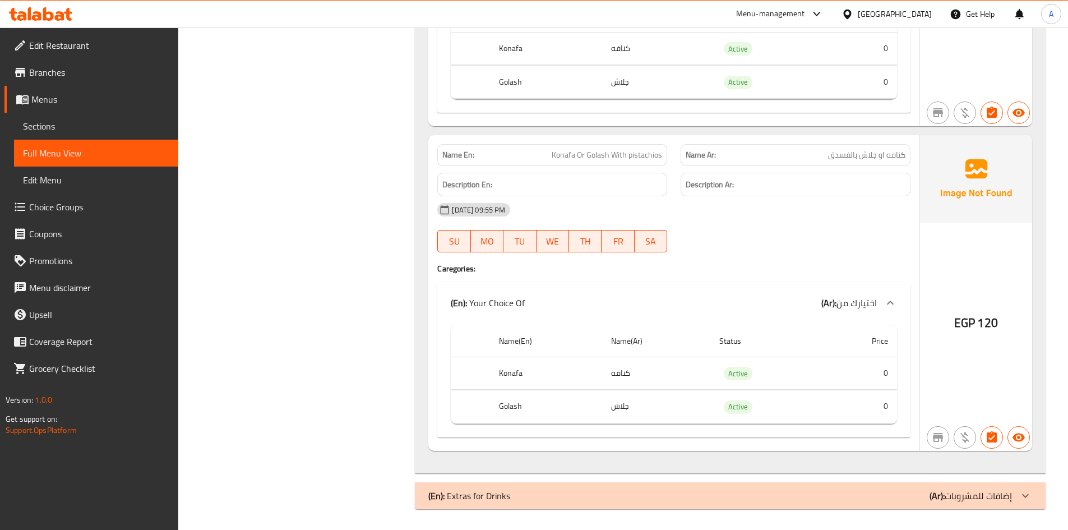
scroll to position [3886, 0]
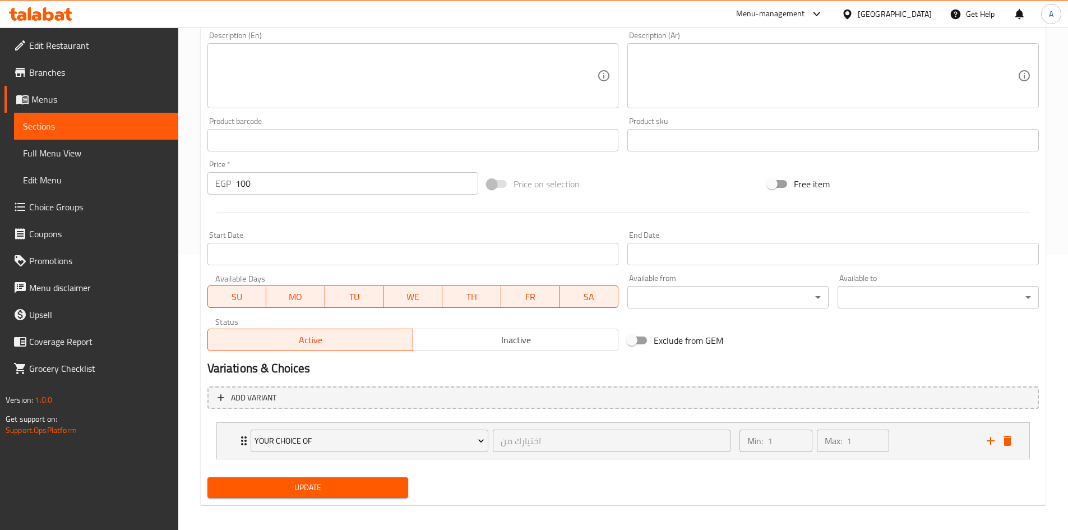
scroll to position [281, 0]
